Goal: Book appointment/travel/reservation

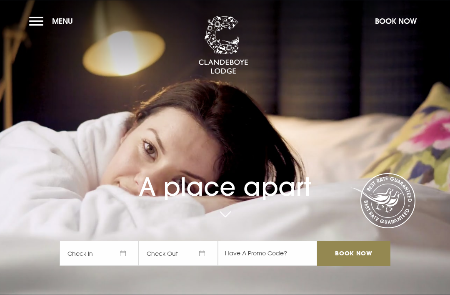
click at [113, 266] on span "Check In" at bounding box center [99, 253] width 79 height 25
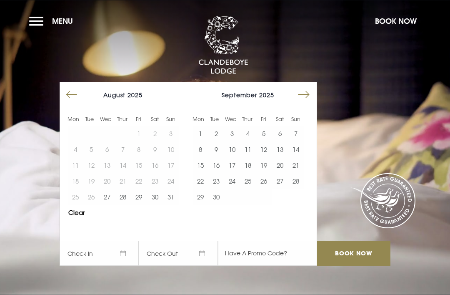
click at [265, 173] on button "19" at bounding box center [264, 165] width 16 height 16
click at [278, 173] on button "20" at bounding box center [280, 165] width 16 height 16
click at [349, 266] on input "Book Now" at bounding box center [353, 253] width 73 height 25
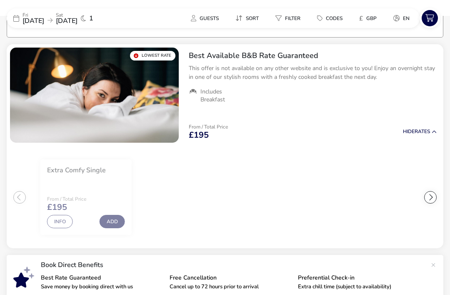
scroll to position [75, 0]
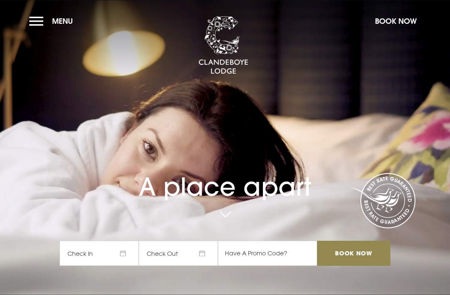
click at [126, 266] on span "Check In" at bounding box center [99, 253] width 79 height 25
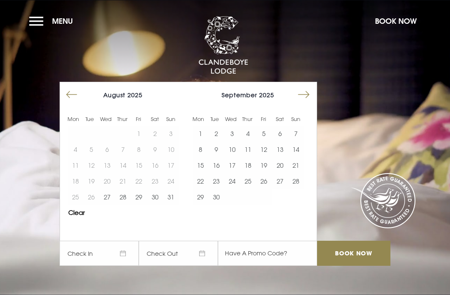
click at [241, 189] on button "25" at bounding box center [248, 181] width 16 height 16
click at [229, 189] on button "24" at bounding box center [232, 181] width 16 height 16
click at [249, 189] on button "25" at bounding box center [248, 181] width 16 height 16
click at [349, 266] on input "Book Now" at bounding box center [353, 253] width 73 height 25
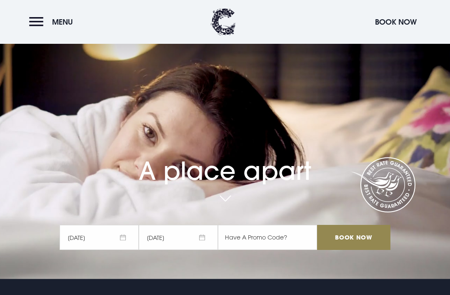
scroll to position [23, 0]
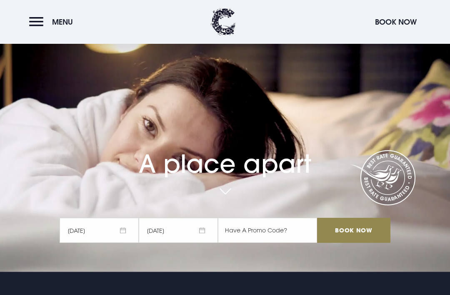
click at [123, 243] on span "24/09/2025" at bounding box center [99, 230] width 79 height 25
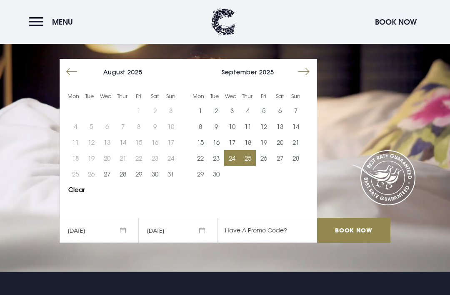
click at [306, 80] on button "Move forward to switch to the next month." at bounding box center [304, 72] width 16 height 16
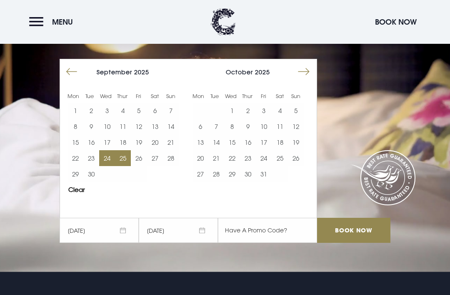
click at [263, 150] on button "17" at bounding box center [264, 142] width 16 height 16
click at [282, 150] on button "18" at bounding box center [280, 142] width 16 height 16
click at [365, 243] on input "Book Now" at bounding box center [353, 230] width 73 height 25
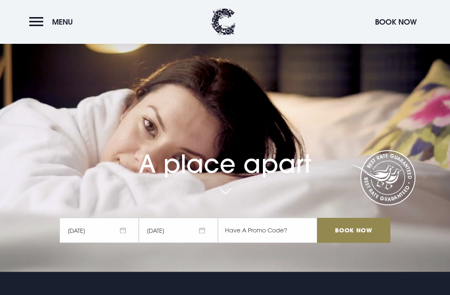
scroll to position [50, 0]
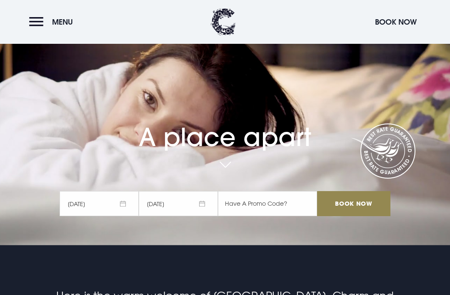
click at [348, 216] on input "Book Now" at bounding box center [353, 203] width 73 height 25
click at [207, 216] on span "18/10/2025" at bounding box center [178, 203] width 79 height 25
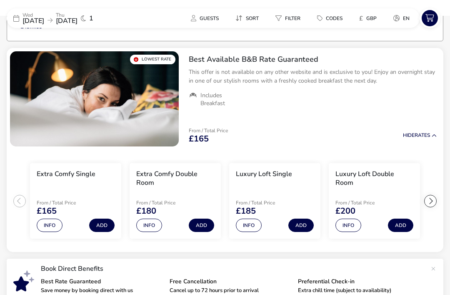
scroll to position [72, 0]
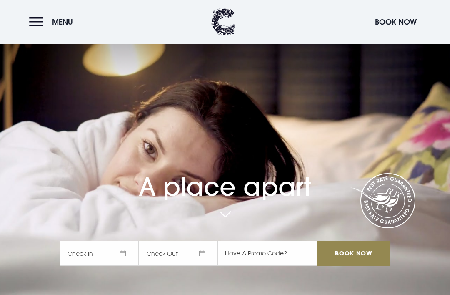
click at [43, 22] on button "Menu" at bounding box center [53, 22] width 48 height 18
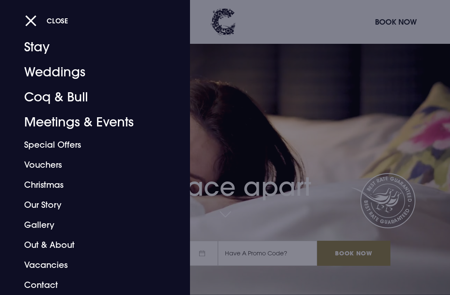
scroll to position [19, 0]
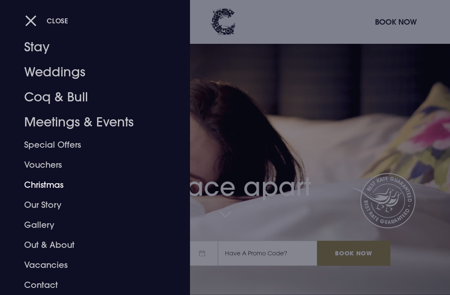
click at [52, 185] on link "Christmas" at bounding box center [89, 185] width 131 height 20
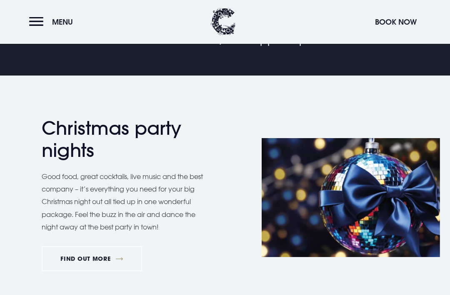
scroll to position [352, 0]
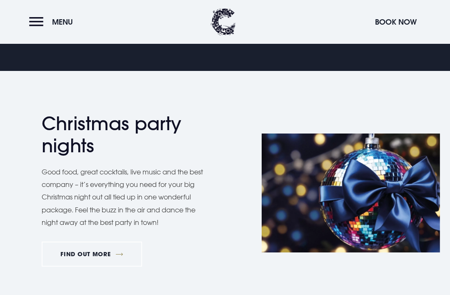
click at [118, 249] on link "FIND OUT MORE" at bounding box center [92, 253] width 100 height 25
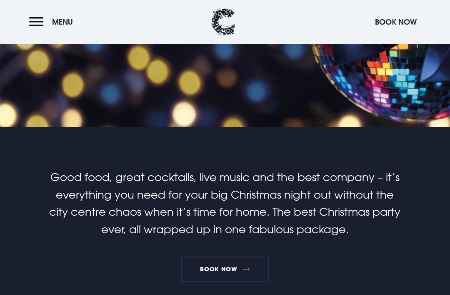
scroll to position [137, 0]
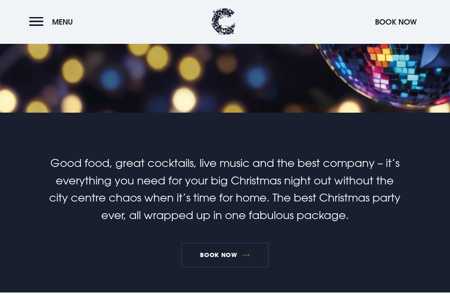
click at [242, 264] on link "Book Now" at bounding box center [225, 255] width 88 height 25
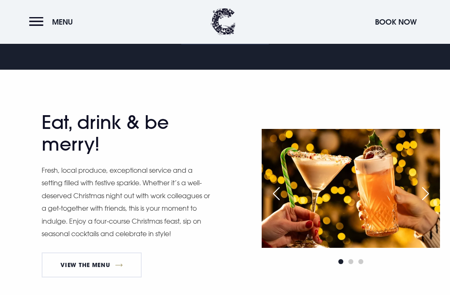
scroll to position [363, 0]
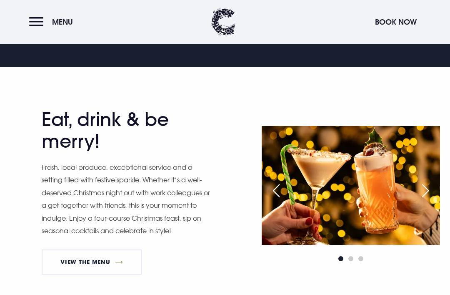
click at [118, 256] on link "View The Menu" at bounding box center [92, 261] width 100 height 25
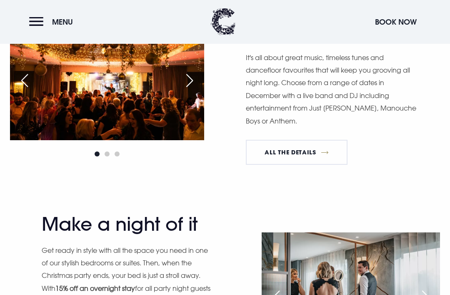
scroll to position [688, 0]
click at [319, 149] on link "All The Details" at bounding box center [297, 152] width 102 height 25
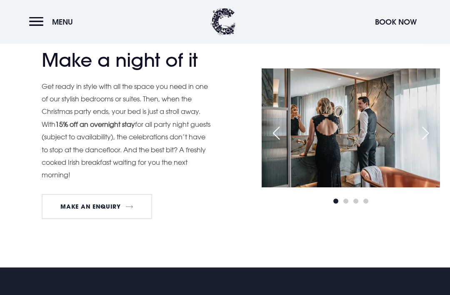
scroll to position [852, 0]
click at [127, 196] on link "MAKE AN ENQUIRY" at bounding box center [97, 206] width 111 height 25
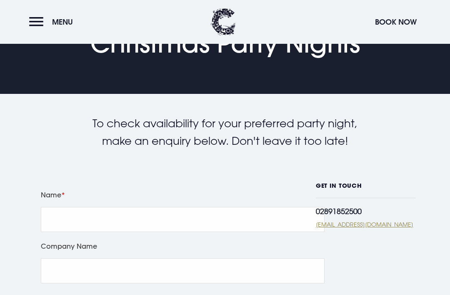
scroll to position [55, 0]
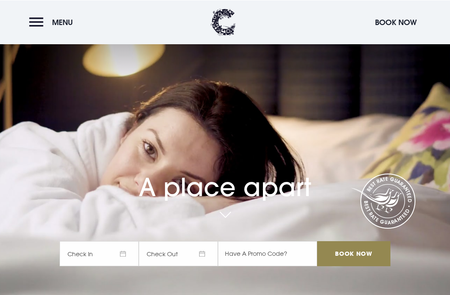
scroll to position [50, 0]
